Goal: Find specific page/section: Find specific page/section

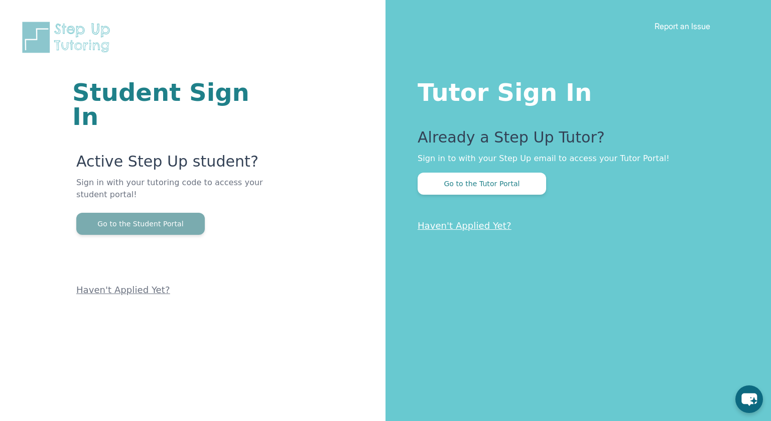
click at [161, 213] on button "Go to the Student Portal" at bounding box center [140, 224] width 129 height 22
click at [128, 182] on p "Sign in with your tutoring code to access your student portal!" at bounding box center [170, 195] width 189 height 36
click at [132, 213] on button "Go to the Student Portal" at bounding box center [140, 224] width 129 height 22
click at [146, 213] on button "Go to the Student Portal" at bounding box center [140, 224] width 129 height 22
